Goal: Navigation & Orientation: Find specific page/section

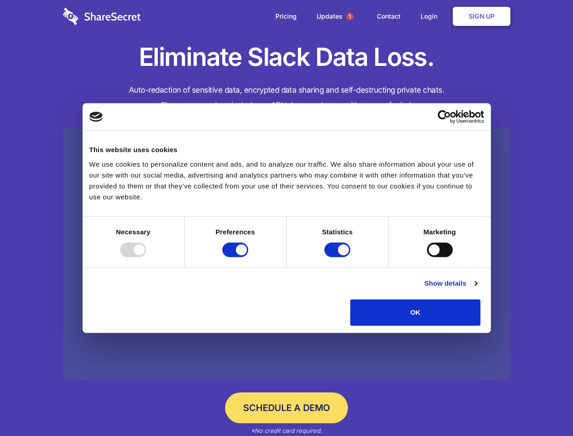
click at [146, 257] on div at bounding box center [133, 249] width 26 height 15
click at [248, 257] on input "Preferences" at bounding box center [235, 249] width 26 height 15
checkbox input "false"
click at [339, 257] on input "Statistics" at bounding box center [338, 249] width 26 height 15
checkbox input "false"
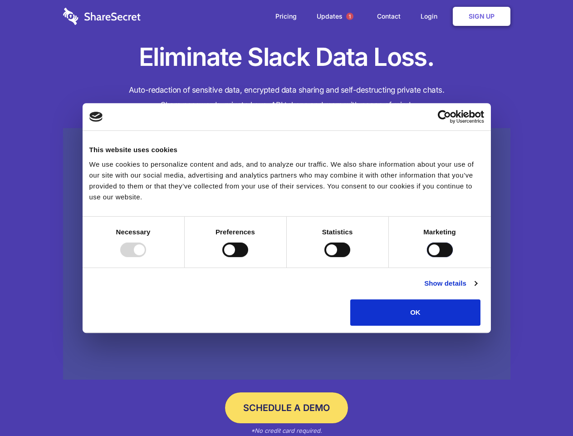
click at [427, 257] on input "Marketing" at bounding box center [440, 249] width 26 height 15
checkbox input "true"
click at [477, 289] on link "Show details" at bounding box center [450, 283] width 53 height 11
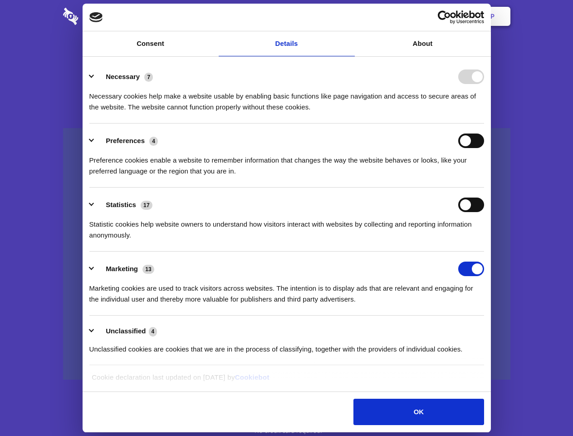
click at [484, 123] on li "Necessary 7 Necessary cookies help make a website usable by enabling basic func…" at bounding box center [286, 91] width 395 height 64
click at [350, 16] on span "1" at bounding box center [349, 16] width 7 height 7
